Goal: Task Accomplishment & Management: Manage account settings

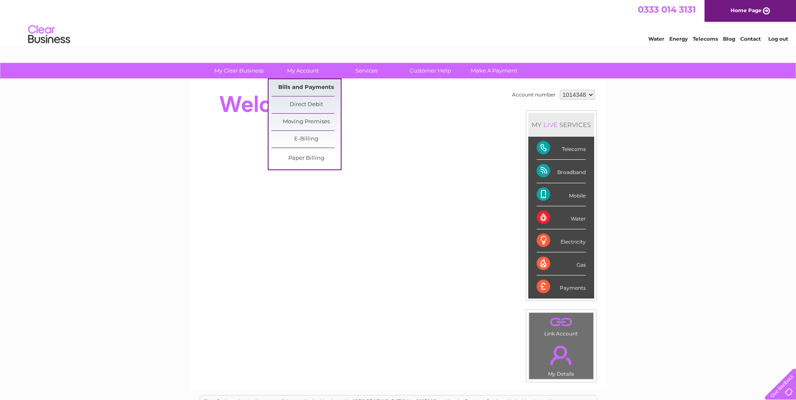
click at [296, 89] on link "Bills and Payments" at bounding box center [305, 87] width 69 height 17
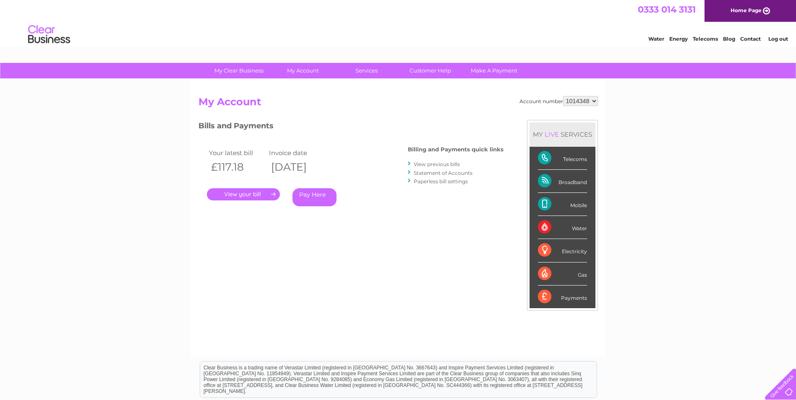
click at [234, 194] on link "." at bounding box center [243, 194] width 73 height 12
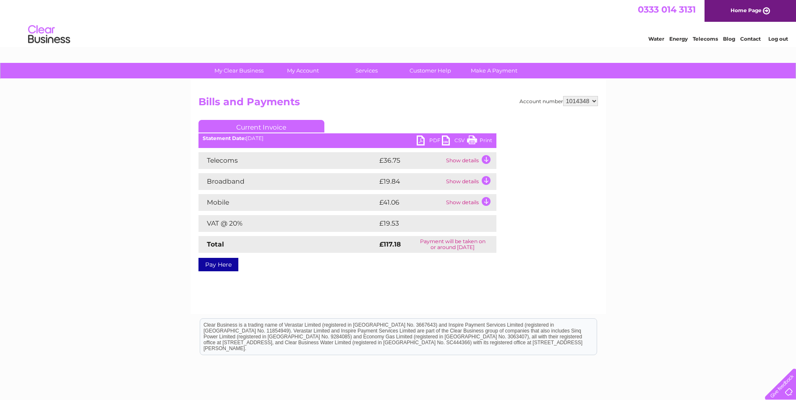
click at [421, 140] on link "PDF" at bounding box center [429, 141] width 25 height 12
